Goal: Feedback & Contribution: Submit feedback/report problem

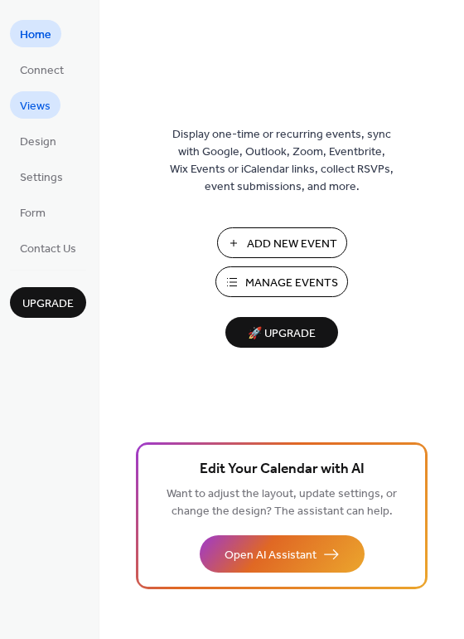
click at [33, 106] on span "Views" at bounding box center [35, 106] width 31 height 17
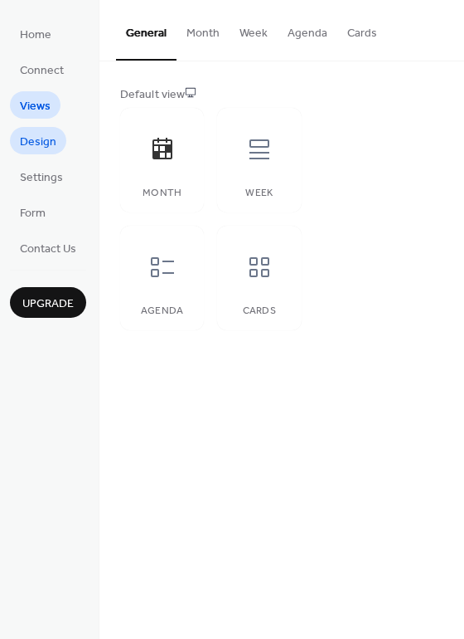
click at [42, 129] on link "Design" at bounding box center [38, 140] width 56 height 27
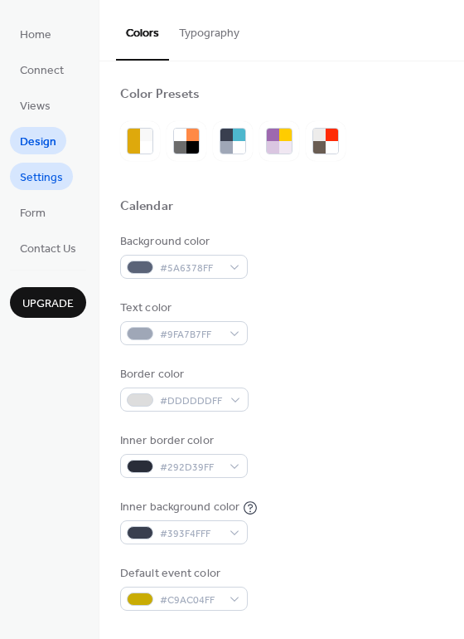
click at [45, 179] on span "Settings" at bounding box center [41, 177] width 43 height 17
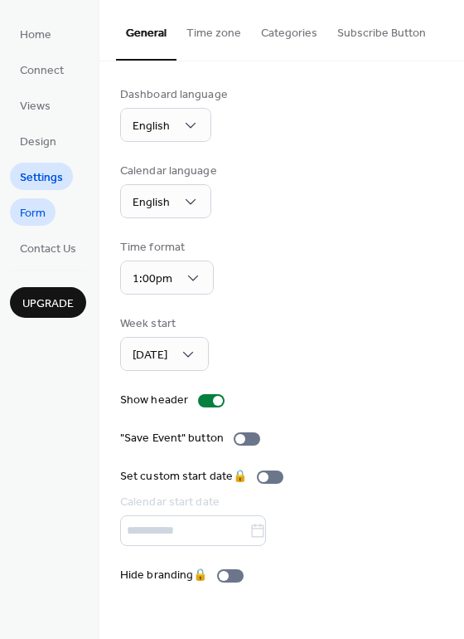
click at [44, 211] on span "Form" at bounding box center [33, 213] width 26 height 17
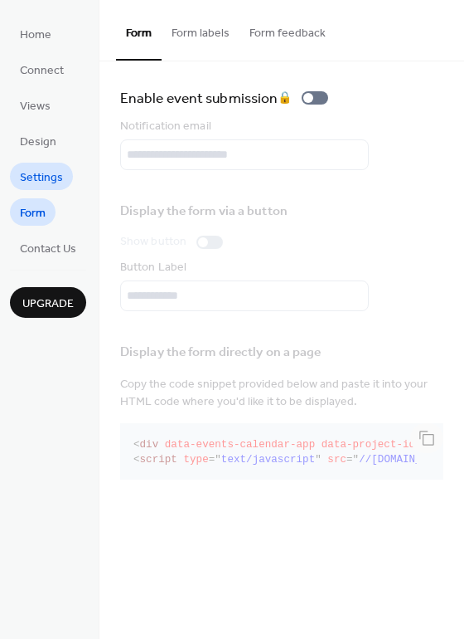
click at [46, 186] on span "Settings" at bounding box center [41, 177] width 43 height 17
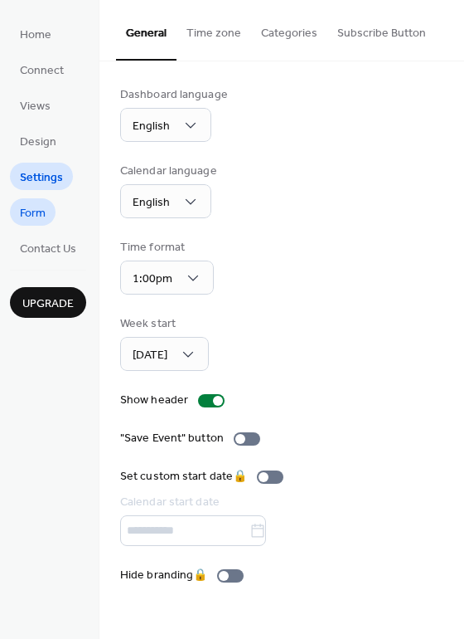
click at [39, 205] on span "Form" at bounding box center [33, 213] width 26 height 17
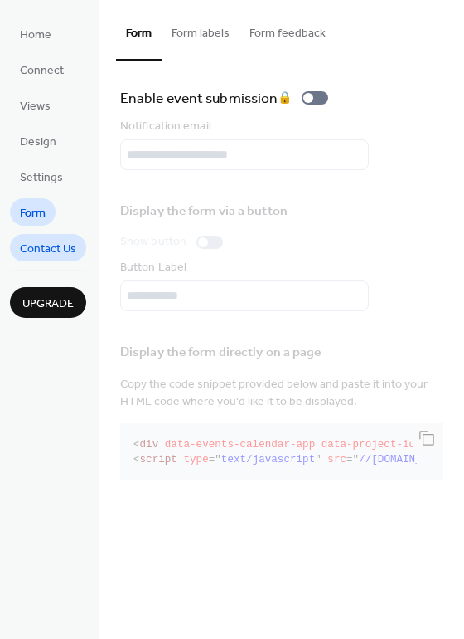
click at [32, 248] on span "Contact Us" at bounding box center [48, 248] width 56 height 17
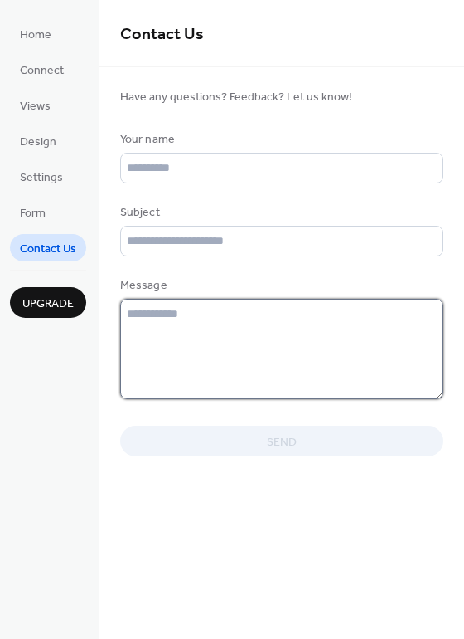
click at [206, 313] on textarea at bounding box center [281, 349] width 323 height 100
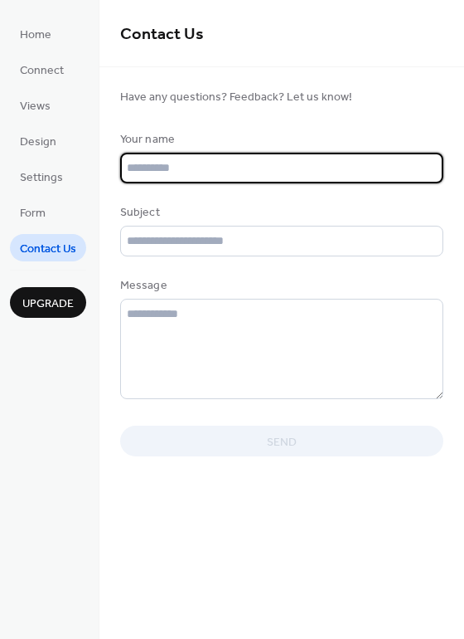
click at [254, 169] on input "text" at bounding box center [281, 168] width 323 height 31
